Goal: Task Accomplishment & Management: Complete application form

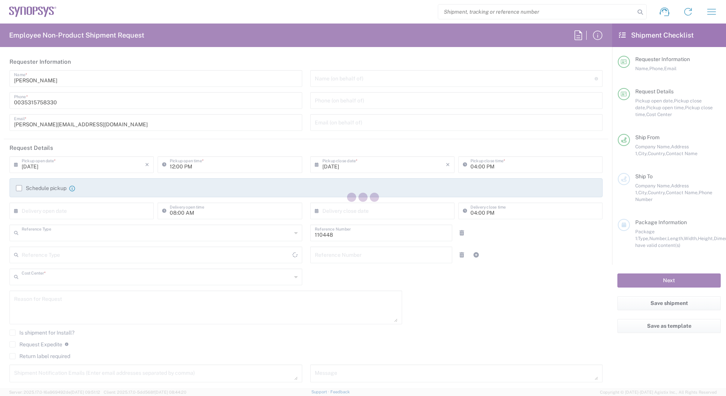
type input "Department"
type input "IE04, Legal 110448"
type input "[GEOGRAPHIC_DATA]"
type input "Delivered at Place"
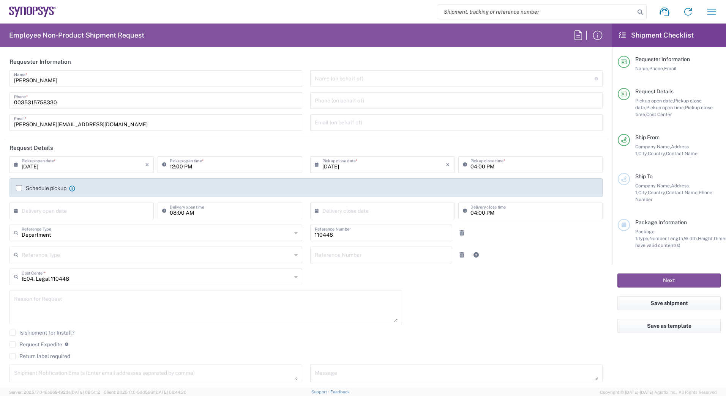
type input "[GEOGRAPHIC_DATA]"
type input "[GEOGRAPHIC_DATA] IE02"
click at [35, 170] on input "[DATE]" at bounding box center [83, 164] width 123 height 13
click at [71, 232] on span "19" at bounding box center [71, 233] width 11 height 11
type input "[DATE]"
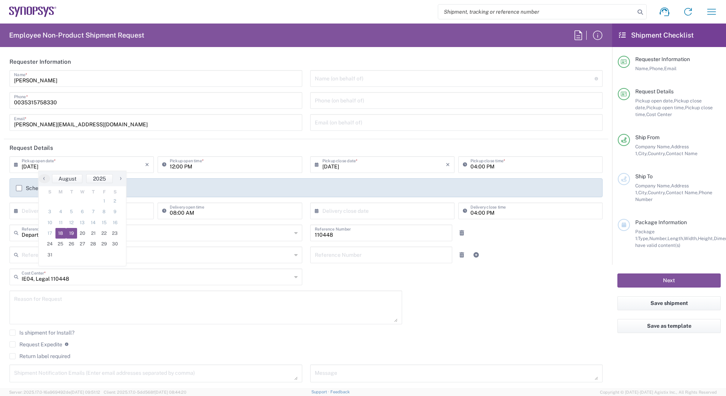
type input "[DATE]"
drag, startPoint x: 62, startPoint y: 213, endPoint x: 68, endPoint y: 222, distance: 10.5
click at [62, 212] on input "text" at bounding box center [83, 210] width 123 height 13
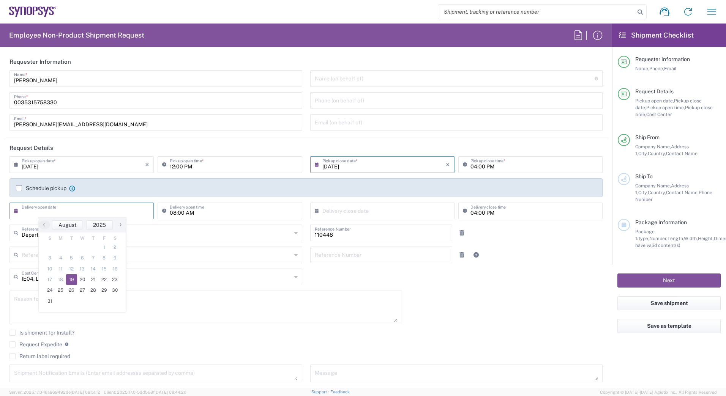
click at [72, 280] on span "19" at bounding box center [71, 279] width 11 height 11
type input "[DATE]"
drag, startPoint x: 331, startPoint y: 218, endPoint x: 333, endPoint y: 213, distance: 5.3
click at [331, 218] on div "× Delivery close date" at bounding box center [382, 211] width 144 height 17
click at [336, 210] on input "text" at bounding box center [383, 210] width 123 height 13
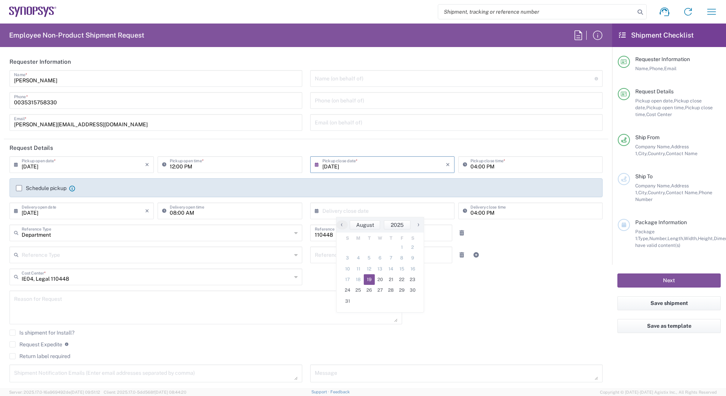
click at [372, 279] on span "19" at bounding box center [369, 279] width 11 height 11
type input "[DATE]"
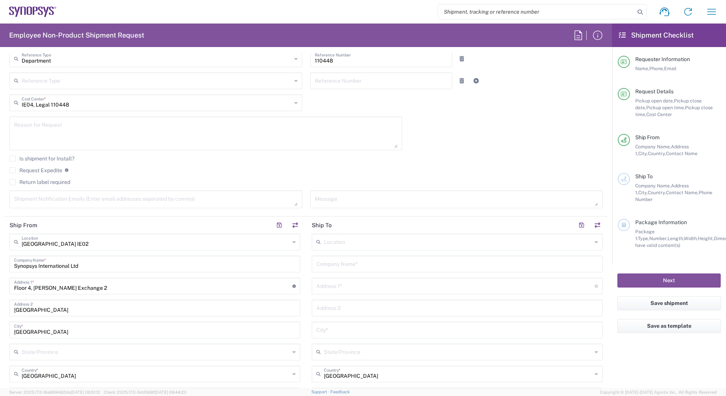
scroll to position [181, 0]
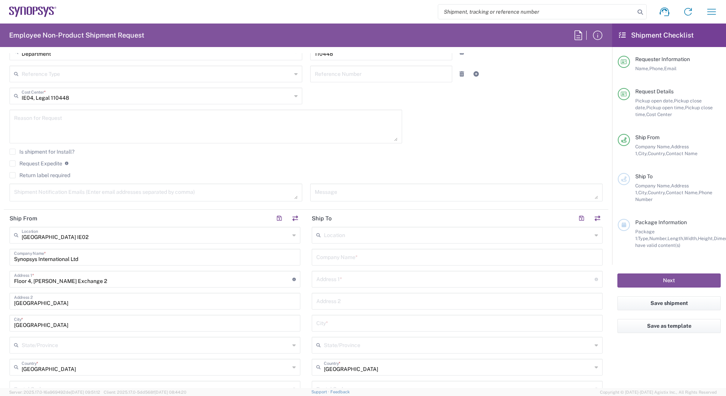
click at [355, 238] on input "text" at bounding box center [458, 234] width 268 height 13
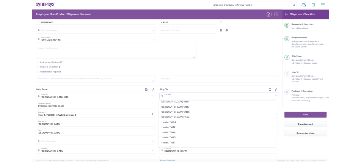
scroll to position [809, 0]
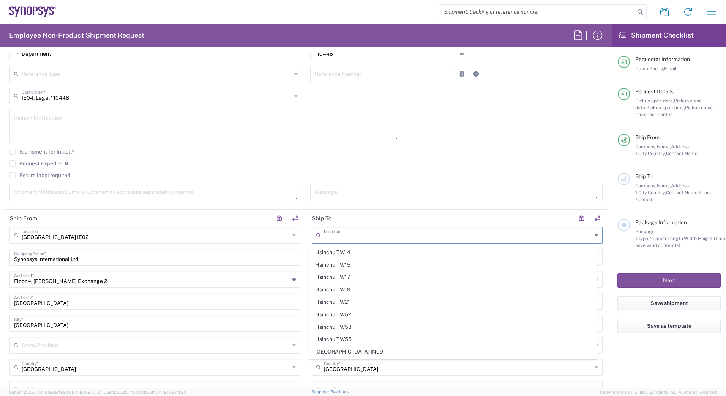
click at [182, 99] on input "IE04, Legal 110448" at bounding box center [157, 95] width 270 height 13
click at [73, 56] on input "Department" at bounding box center [157, 51] width 270 height 13
click at [70, 54] on input "Department" at bounding box center [157, 51] width 270 height 13
click at [325, 141] on textarea at bounding box center [205, 126] width 383 height 29
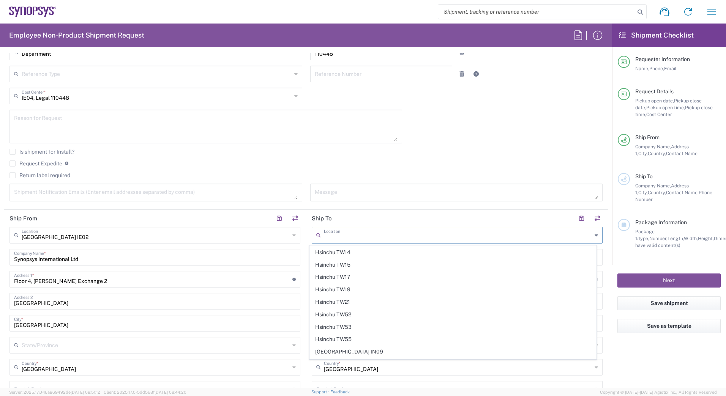
click at [326, 189] on textarea at bounding box center [457, 192] width 284 height 13
type input "Department"
type input "IE04, Legal 110448"
click at [364, 336] on div "Location [GEOGRAPHIC_DATA] DE04 Agrate Brianza IT01 [GEOGRAPHIC_DATA] DE02 [GEO…" at bounding box center [457, 386] width 291 height 319
drag, startPoint x: 423, startPoint y: 392, endPoint x: 570, endPoint y: 137, distance: 294.3
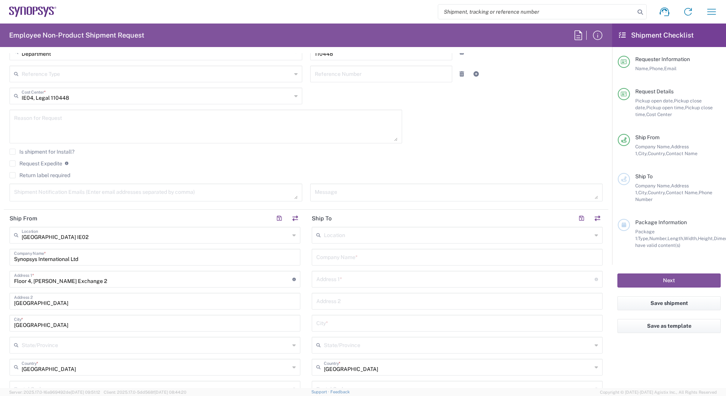
click at [570, 137] on div "[DATE] × Pickup open date * Cancel Apply 12:00 PM Pickup open time * [DATE] × P…" at bounding box center [306, 91] width 601 height 232
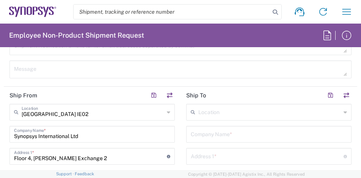
scroll to position [536, 0]
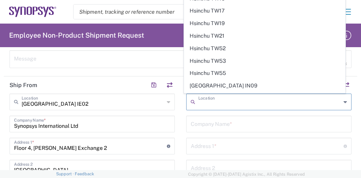
click at [217, 102] on input "text" at bounding box center [270, 101] width 143 height 13
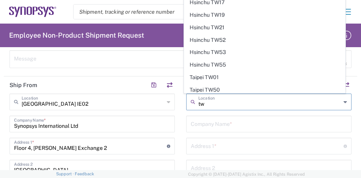
scroll to position [35, 0]
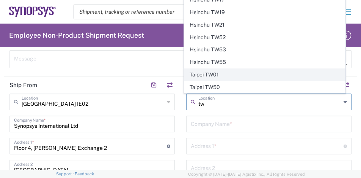
click at [202, 75] on span "Taipei TW01" at bounding box center [265, 75] width 161 height 12
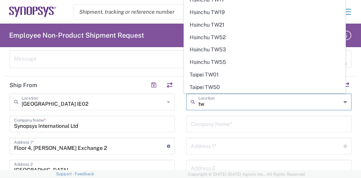
type input "Taipei TW01"
type input "Synopsys [GEOGRAPHIC_DATA]"
type input "Rm3108 [STREET_ADDRESS]"
type input "[GEOGRAPHIC_DATA]"
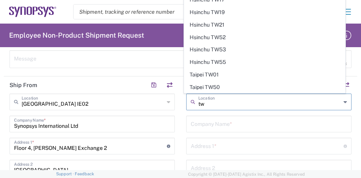
type input "110"
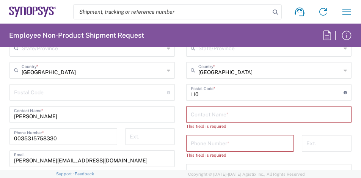
scroll to position [757, 0]
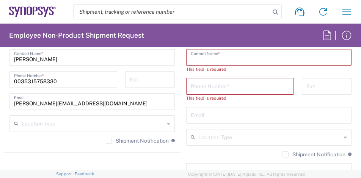
click at [202, 52] on input "text" at bounding box center [269, 56] width 156 height 13
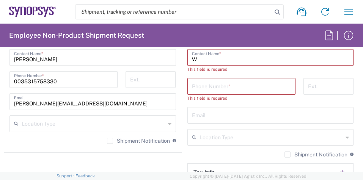
click at [183, 80] on div "Phone Number * This field is required" at bounding box center [241, 92] width 116 height 29
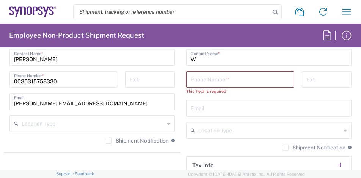
click at [182, 104] on main "[GEOGRAPHIC_DATA] TW01 Location [GEOGRAPHIC_DATA] Agrate Brianza IT01 [GEOGRAPH…" at bounding box center [269, 36] width 177 height 326
click at [219, 79] on input "tel" at bounding box center [240, 78] width 99 height 13
click at [205, 57] on input "W" at bounding box center [269, 56] width 156 height 13
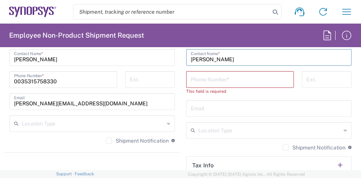
type input "[PERSON_NAME]"
click at [217, 113] on input "text" at bounding box center [269, 107] width 156 height 13
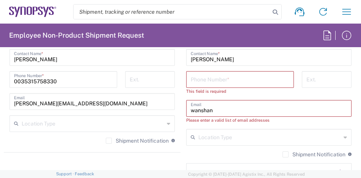
type input "[EMAIL_ADDRESS][DOMAIN_NAME]"
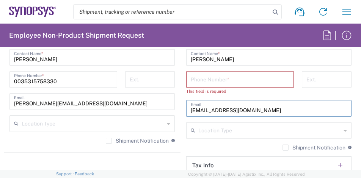
click at [210, 76] on input "tel" at bounding box center [240, 78] width 99 height 13
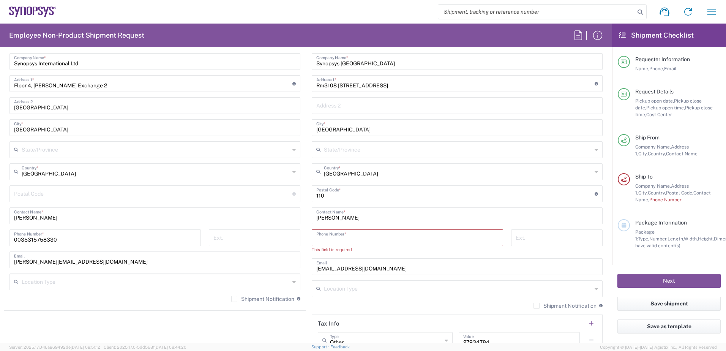
scroll to position [418, 0]
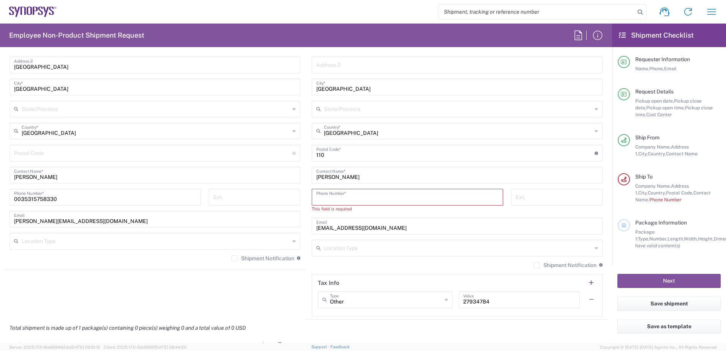
click at [350, 197] on input "tel" at bounding box center [407, 196] width 182 height 13
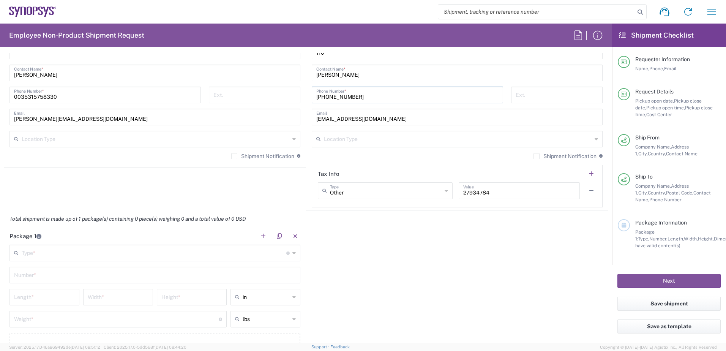
scroll to position [569, 0]
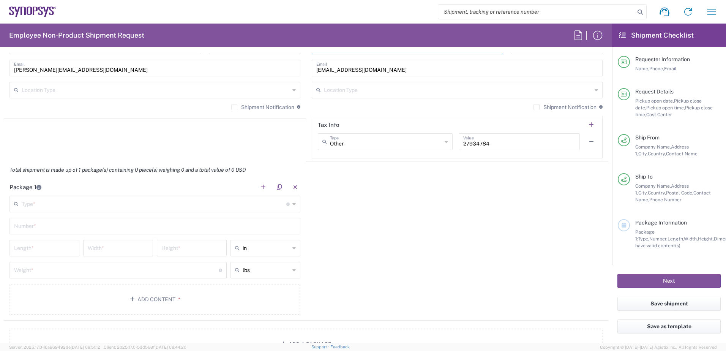
type input "[PHONE_NUMBER]"
click at [120, 209] on input "text" at bounding box center [154, 203] width 265 height 13
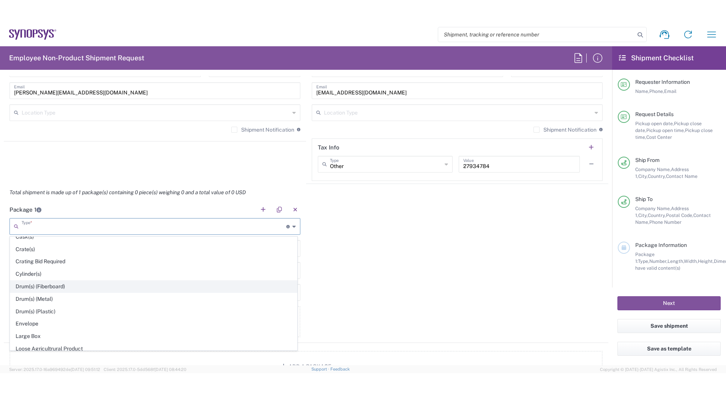
scroll to position [147, 0]
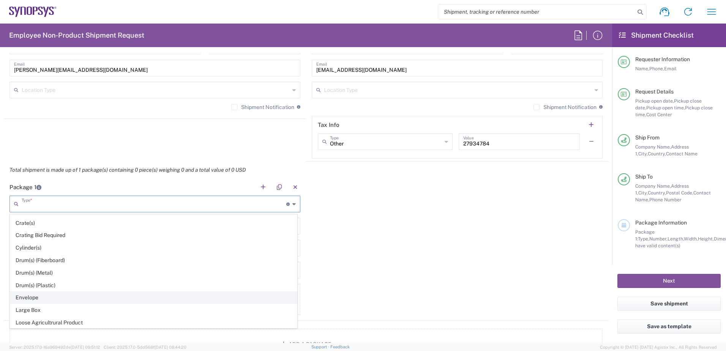
click at [172, 294] on span "Envelope" at bounding box center [153, 298] width 287 height 12
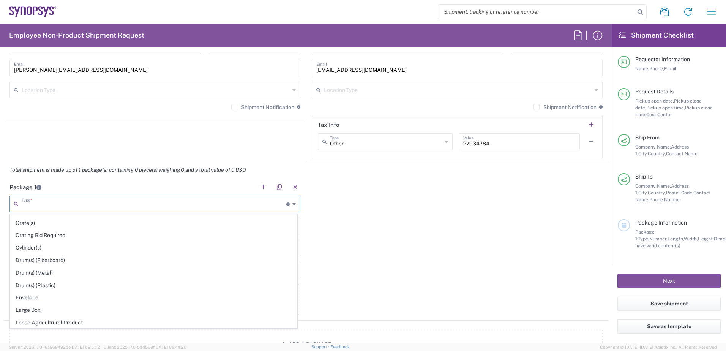
type input "Envelope"
type input "1"
type input "9.5"
type input "12.5"
type input "0.25"
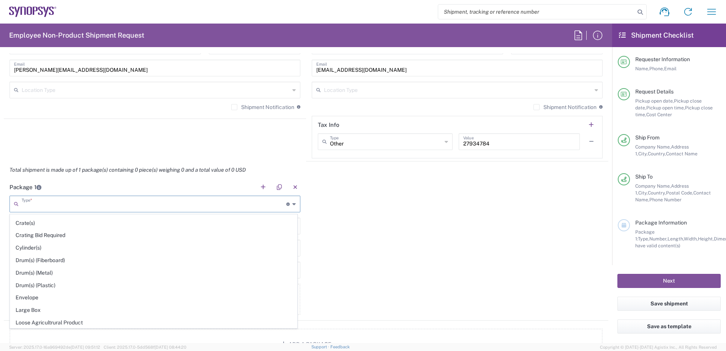
type input "1"
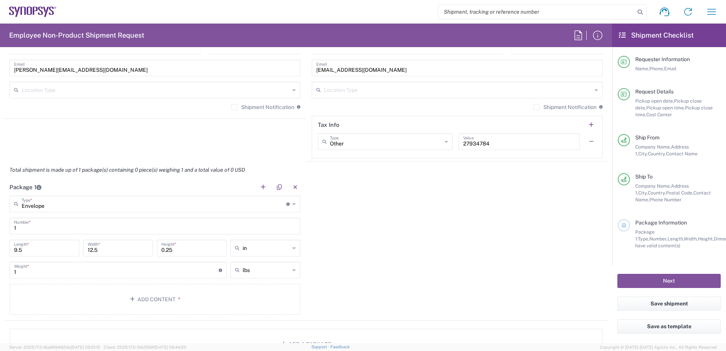
click at [157, 302] on button "Add Content *" at bounding box center [154, 299] width 291 height 31
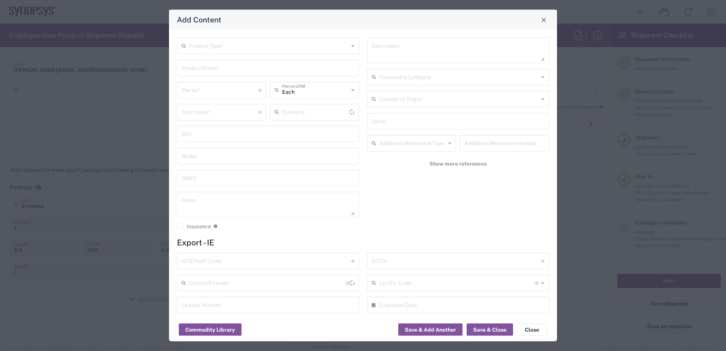
type input "US Dollar"
click at [219, 49] on input "text" at bounding box center [268, 45] width 159 height 13
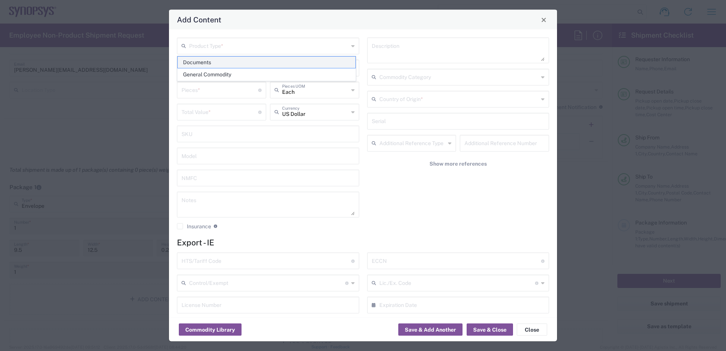
click at [207, 60] on span "Documents" at bounding box center [267, 63] width 178 height 12
type input "Documents"
type input "1"
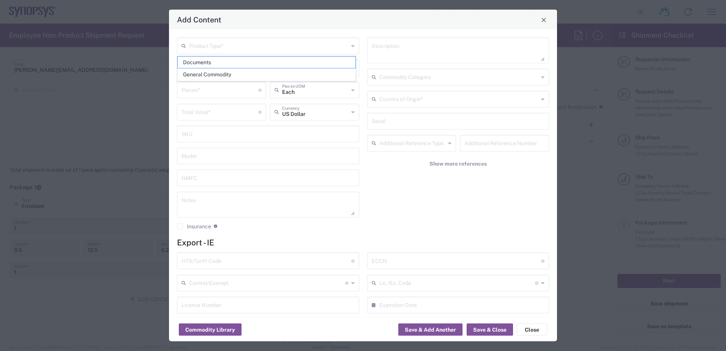
type textarea "Documents"
type input "[GEOGRAPHIC_DATA]"
type input "0000.00.0000"
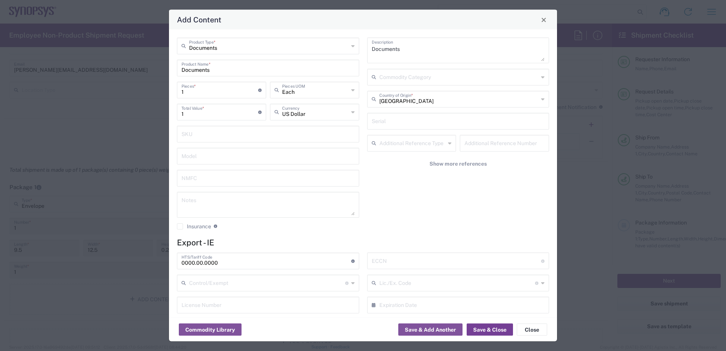
click at [489, 330] on button "Save & Close" at bounding box center [490, 329] width 46 height 12
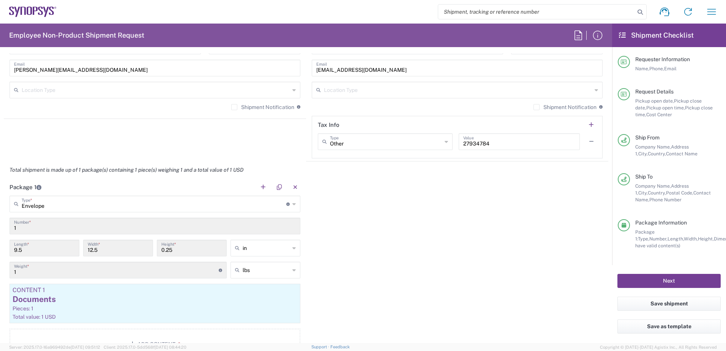
click at [646, 279] on button "Next" at bounding box center [668, 281] width 103 height 14
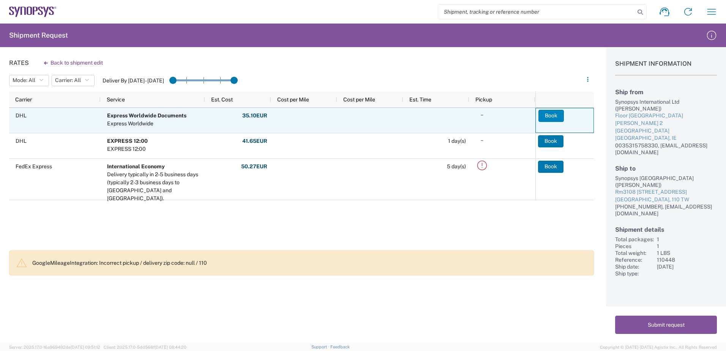
click at [553, 116] on button "Book" at bounding box center [550, 116] width 25 height 12
